Goal: Check status: Check status

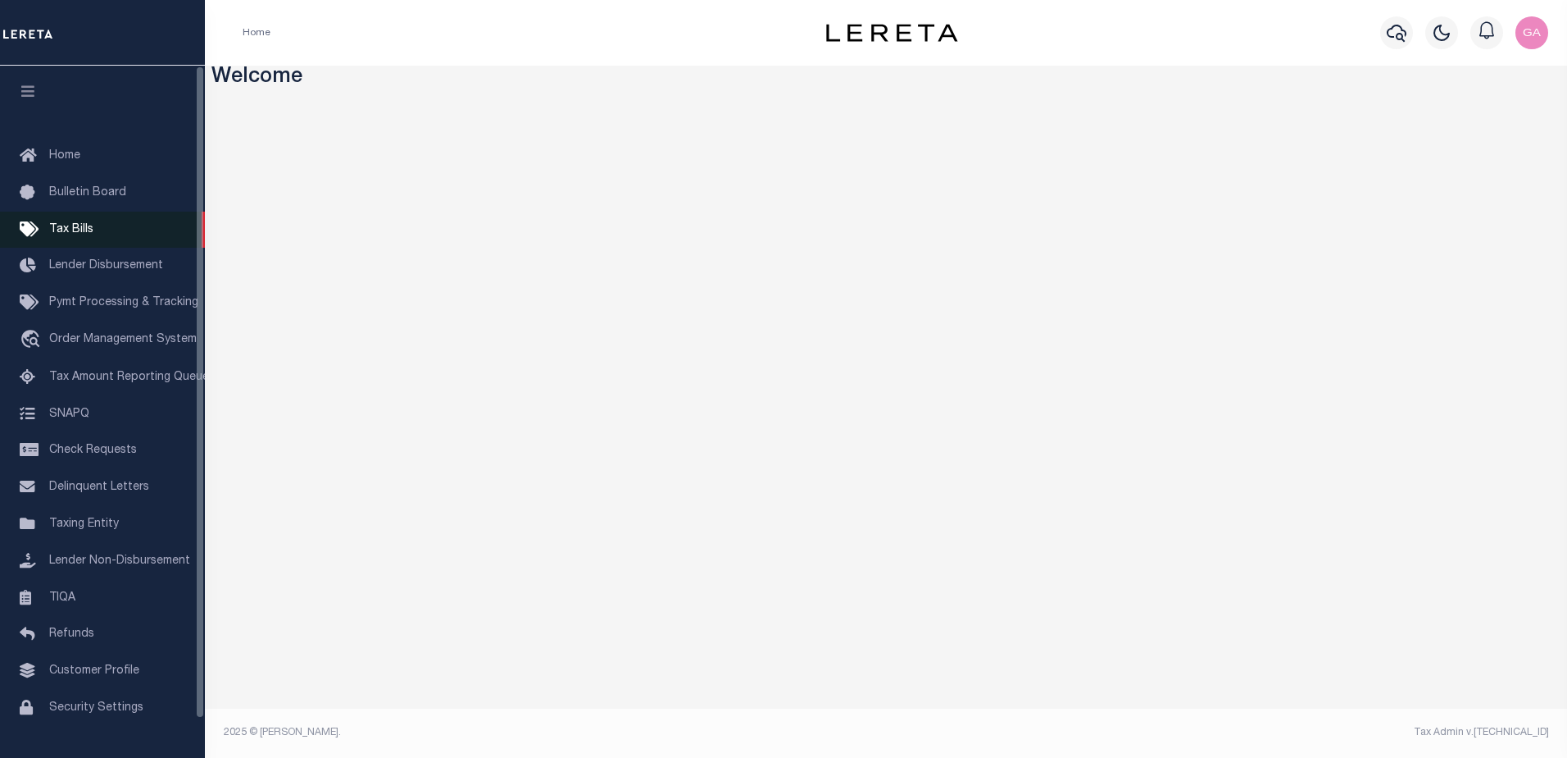
click at [84, 221] on link "Tax Bills" at bounding box center [102, 230] width 205 height 37
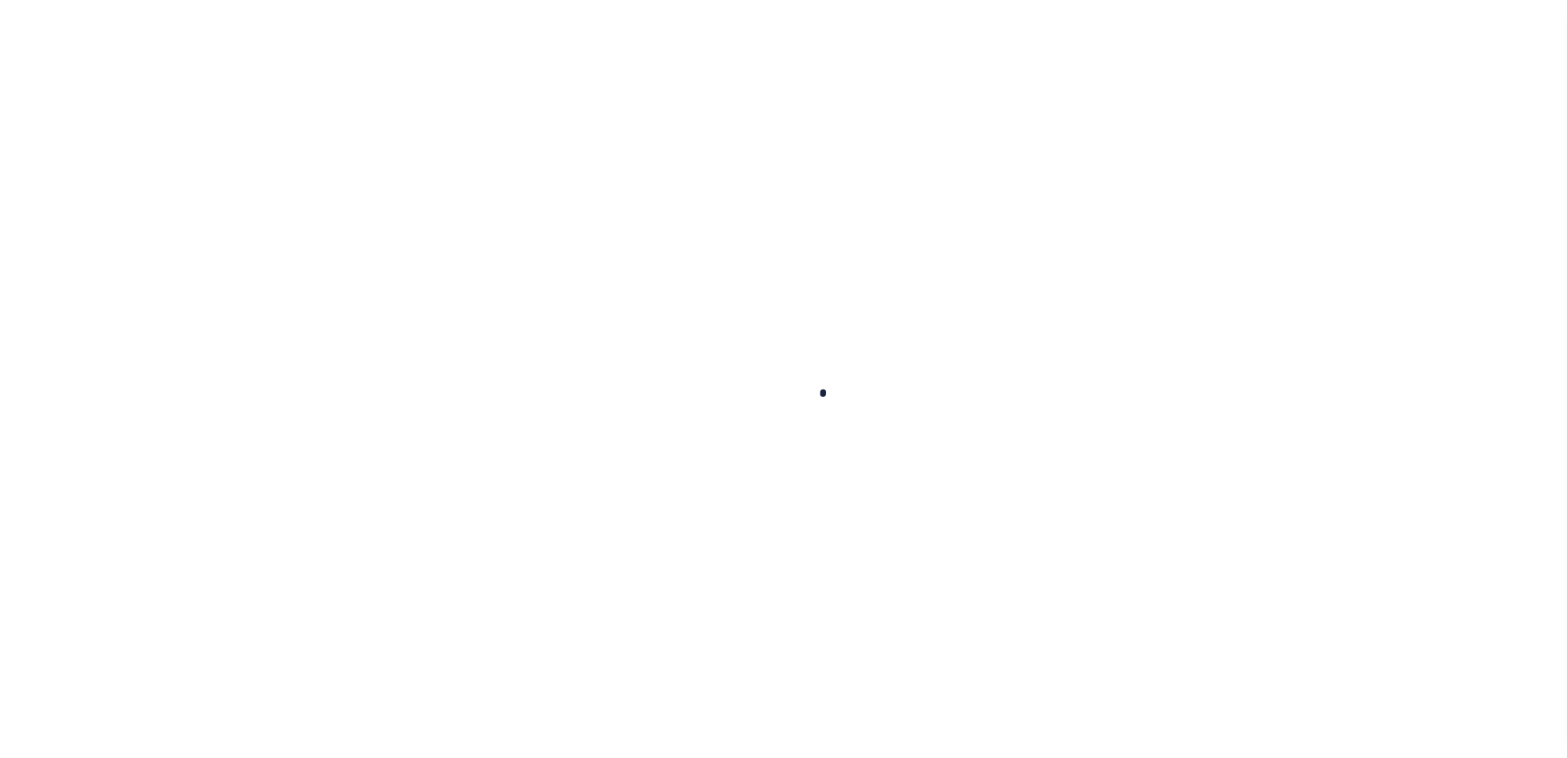
select select
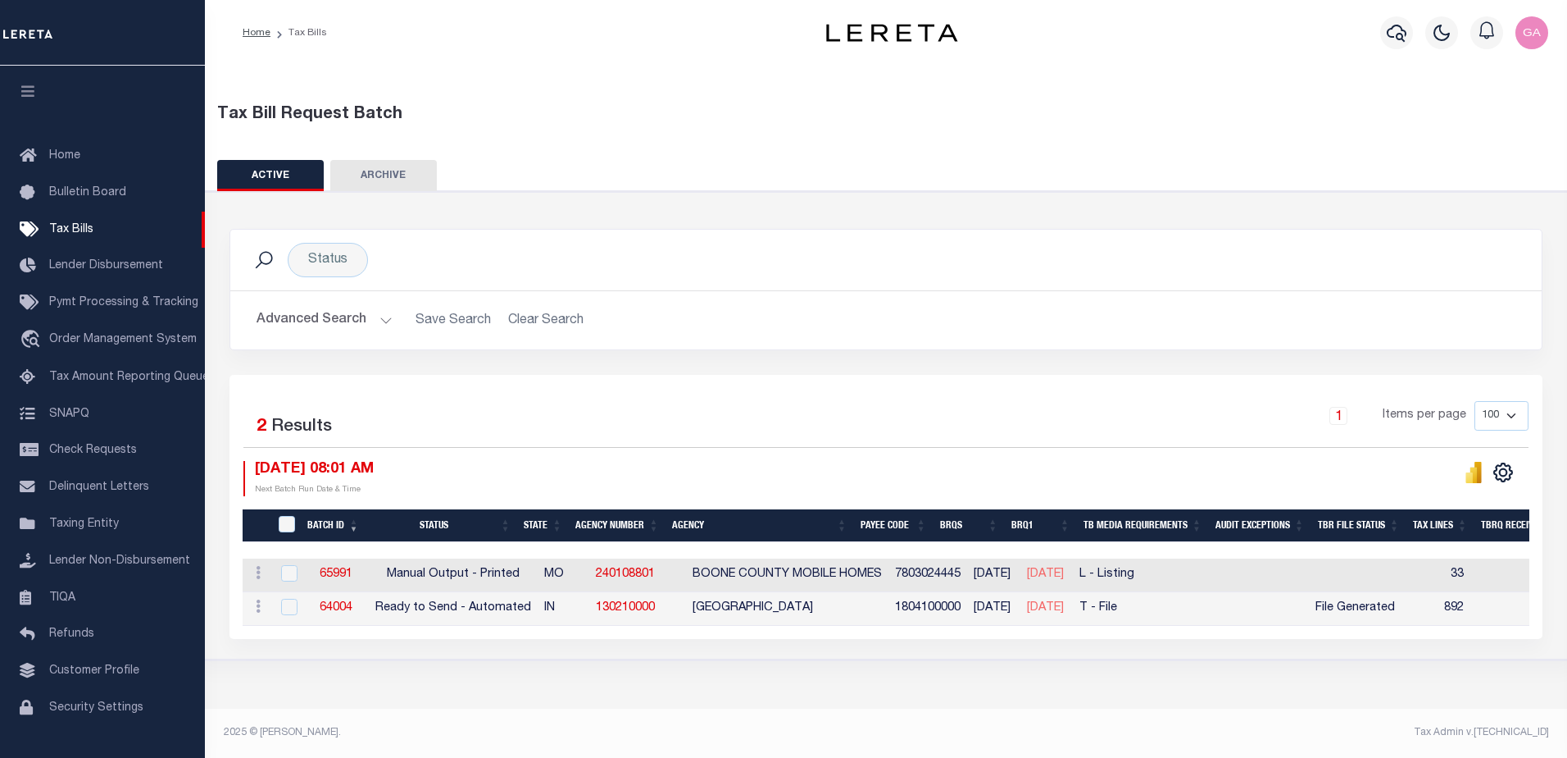
click at [375, 319] on button "Advanced Search" at bounding box center [325, 320] width 136 height 32
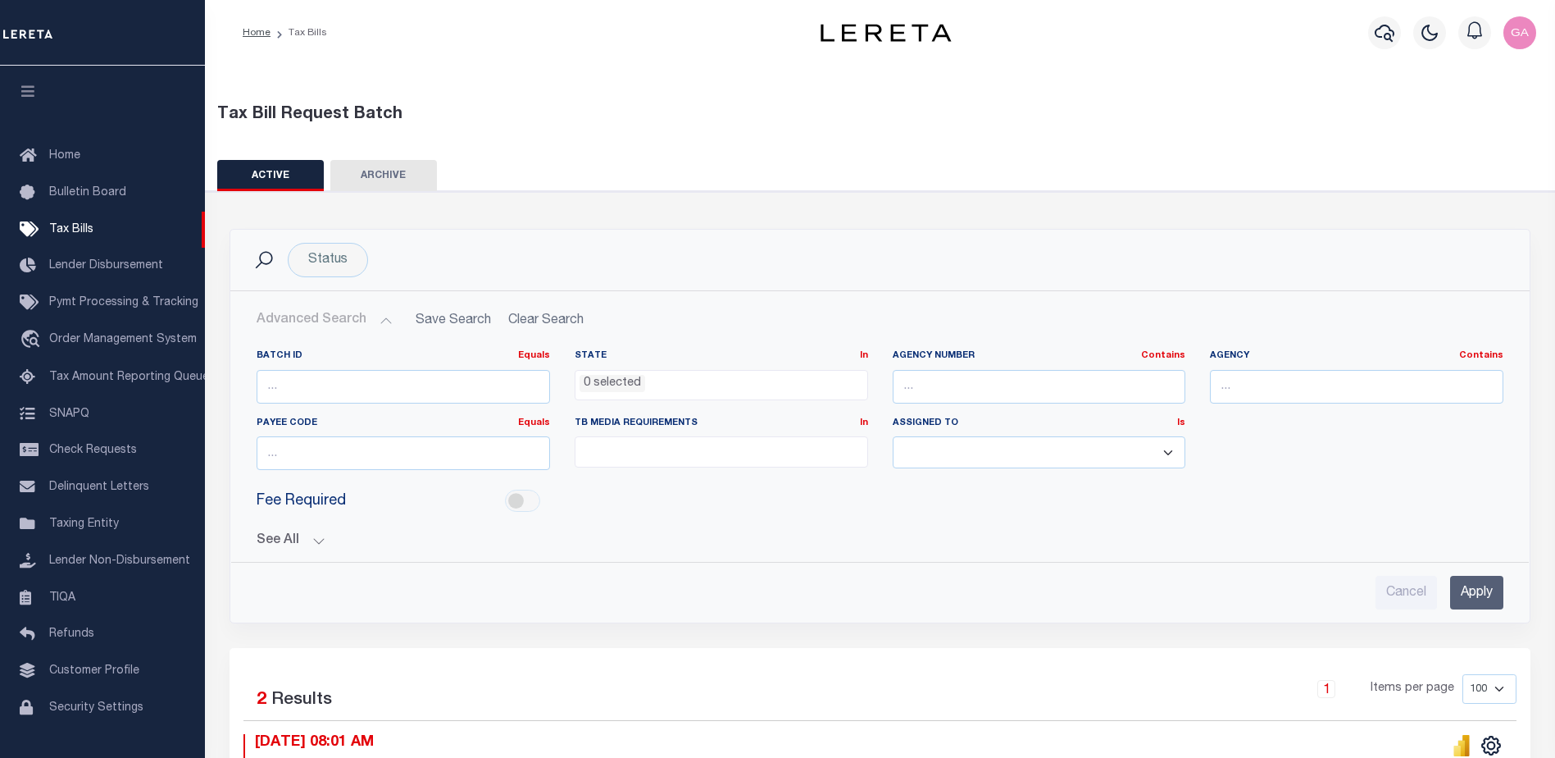
click at [316, 541] on button "See All" at bounding box center [880, 541] width 1247 height 16
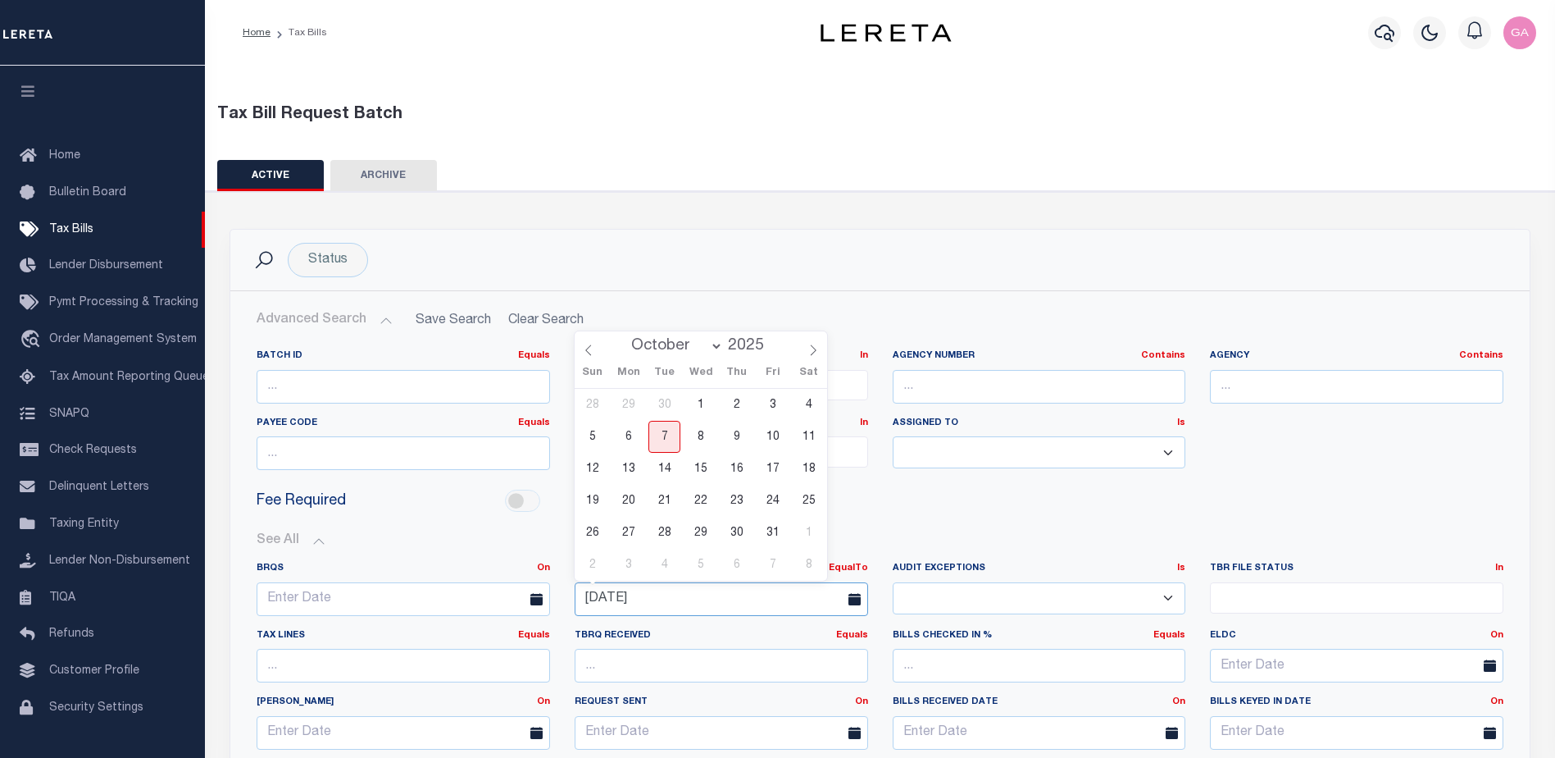
click at [762, 599] on input "10-06-2025" at bounding box center [721, 599] width 293 height 34
click at [707, 443] on span "8" at bounding box center [701, 437] width 32 height 32
type input "10-08-2025"
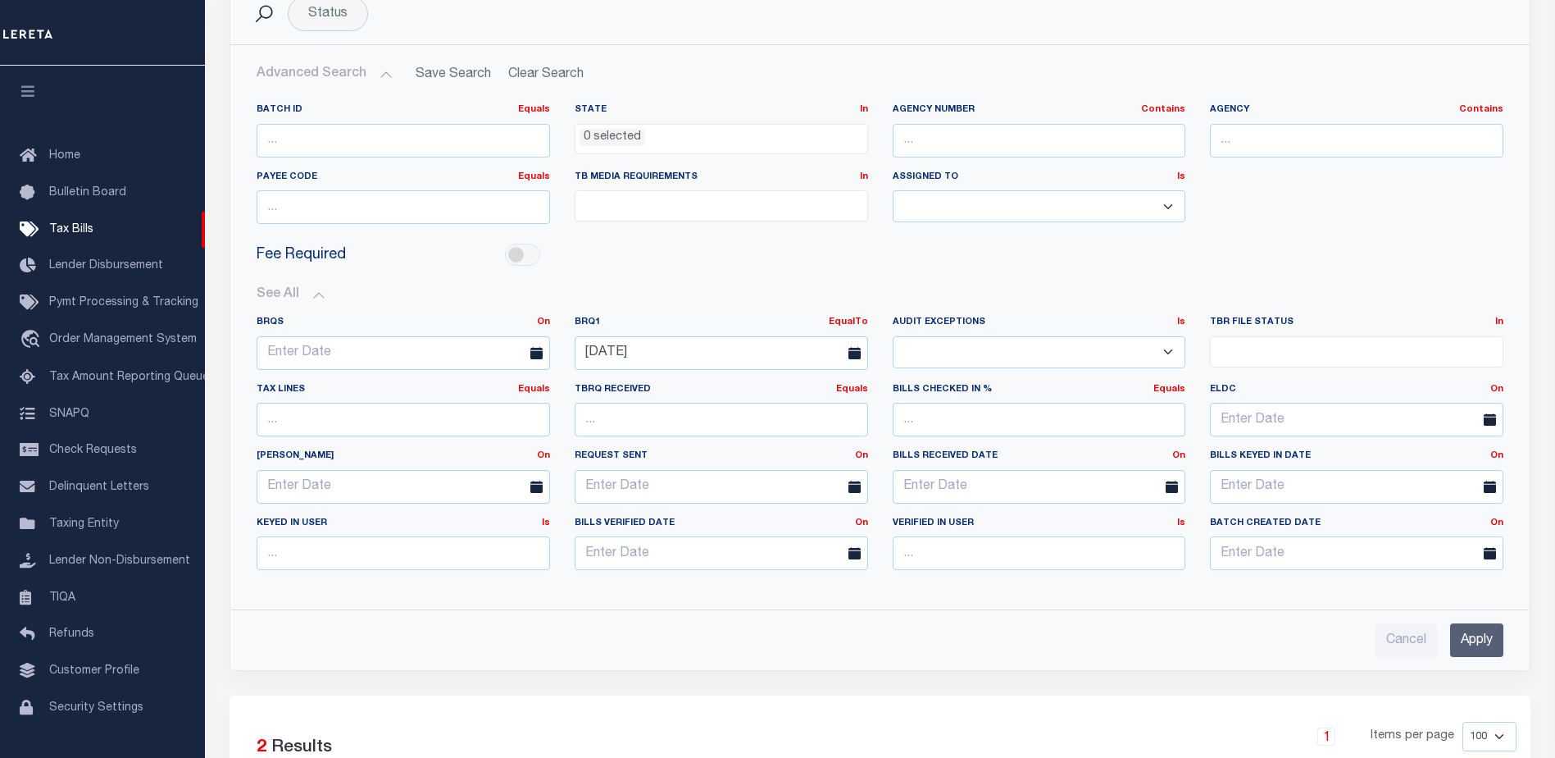
click at [1472, 639] on input "Apply" at bounding box center [1476, 640] width 53 height 34
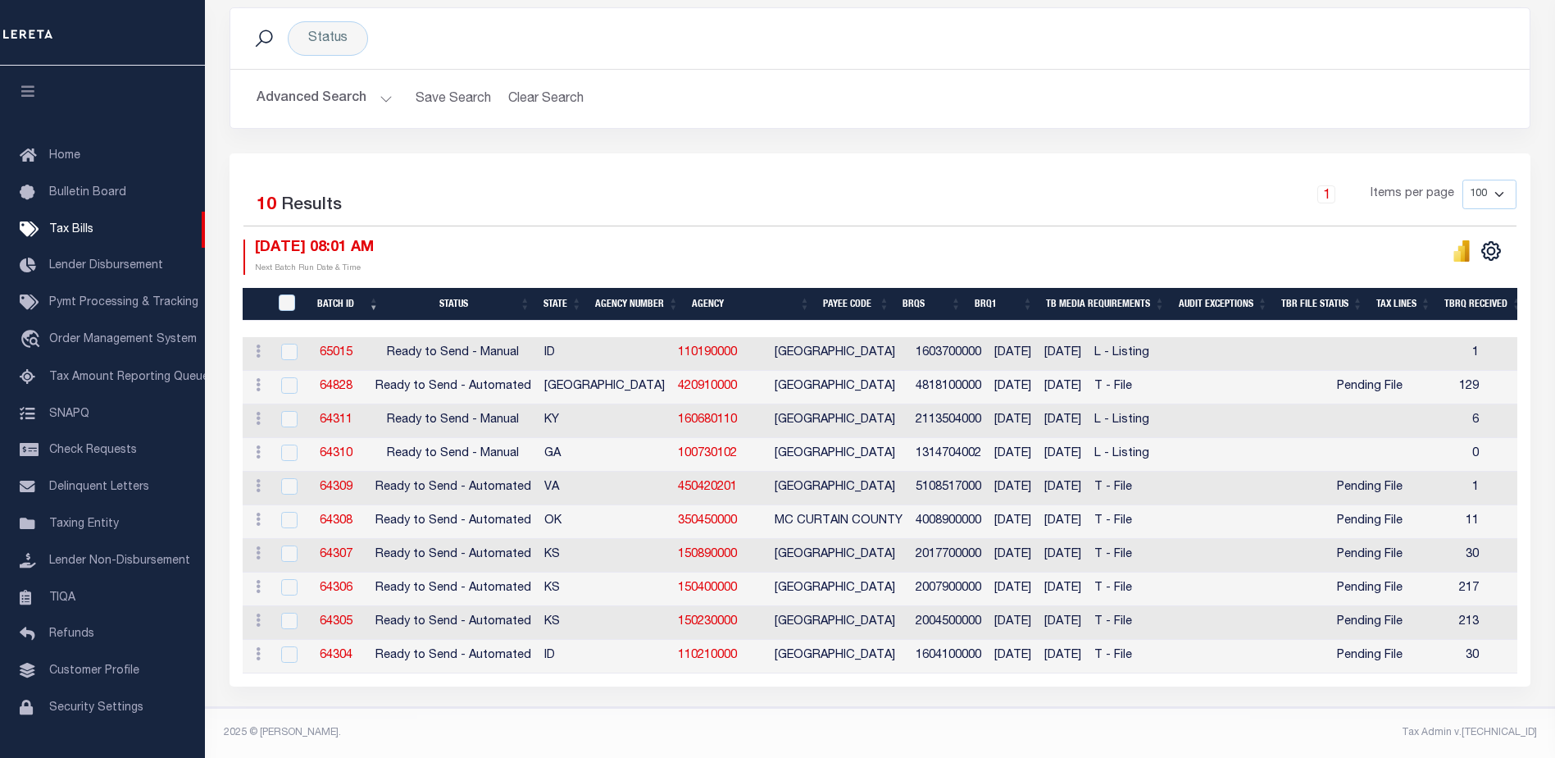
scroll to position [232, 0]
drag, startPoint x: 406, startPoint y: 407, endPoint x: 578, endPoint y: 448, distance: 177.0
click at [567, 422] on tr "ACTIONS Delete 64311 Ready to Send - Manual KY 160680110 VANCEBURG CITY 2113504…" at bounding box center [1484, 421] width 2482 height 34
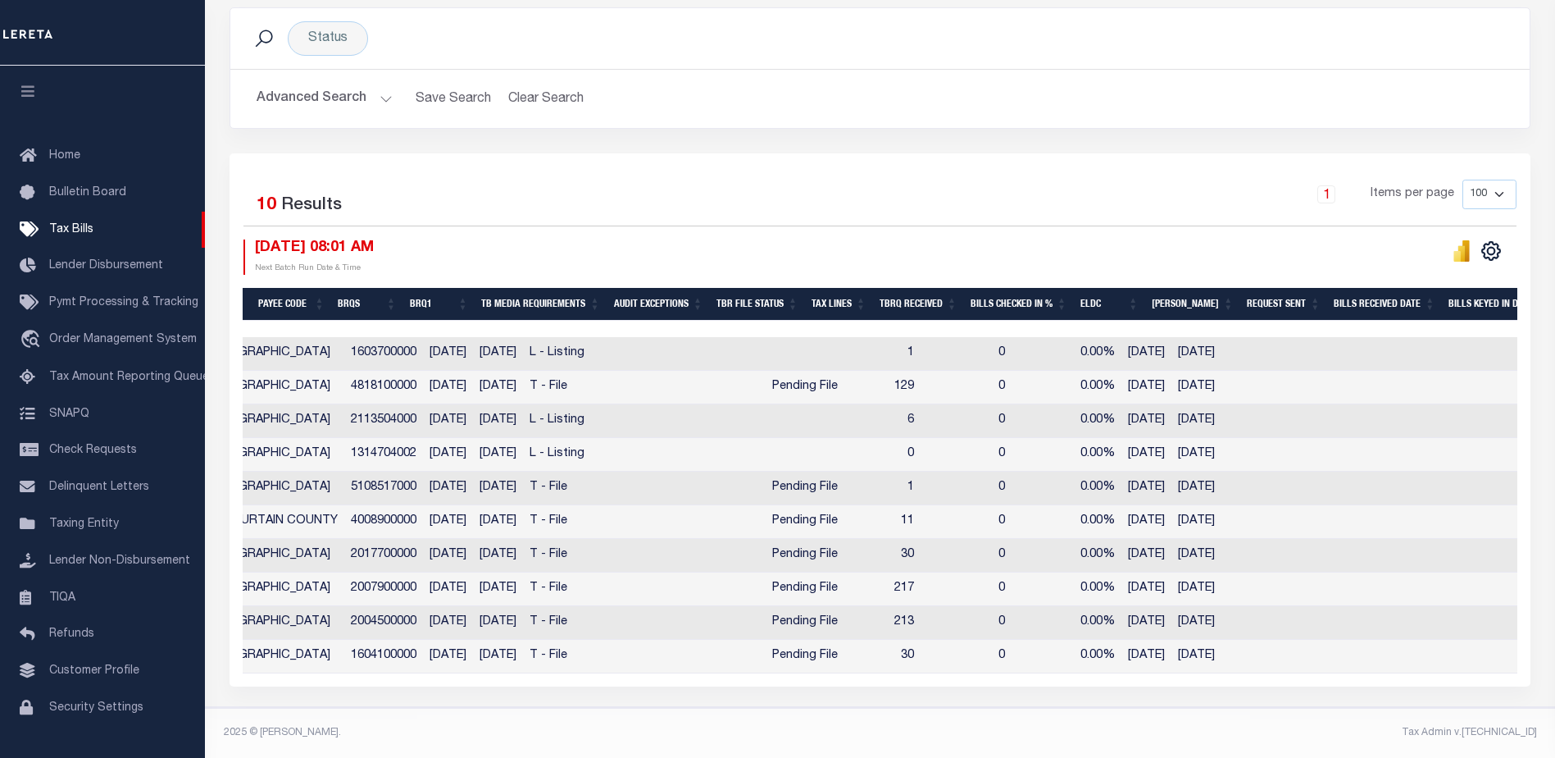
scroll to position [0, 0]
